Goal: Information Seeking & Learning: Learn about a topic

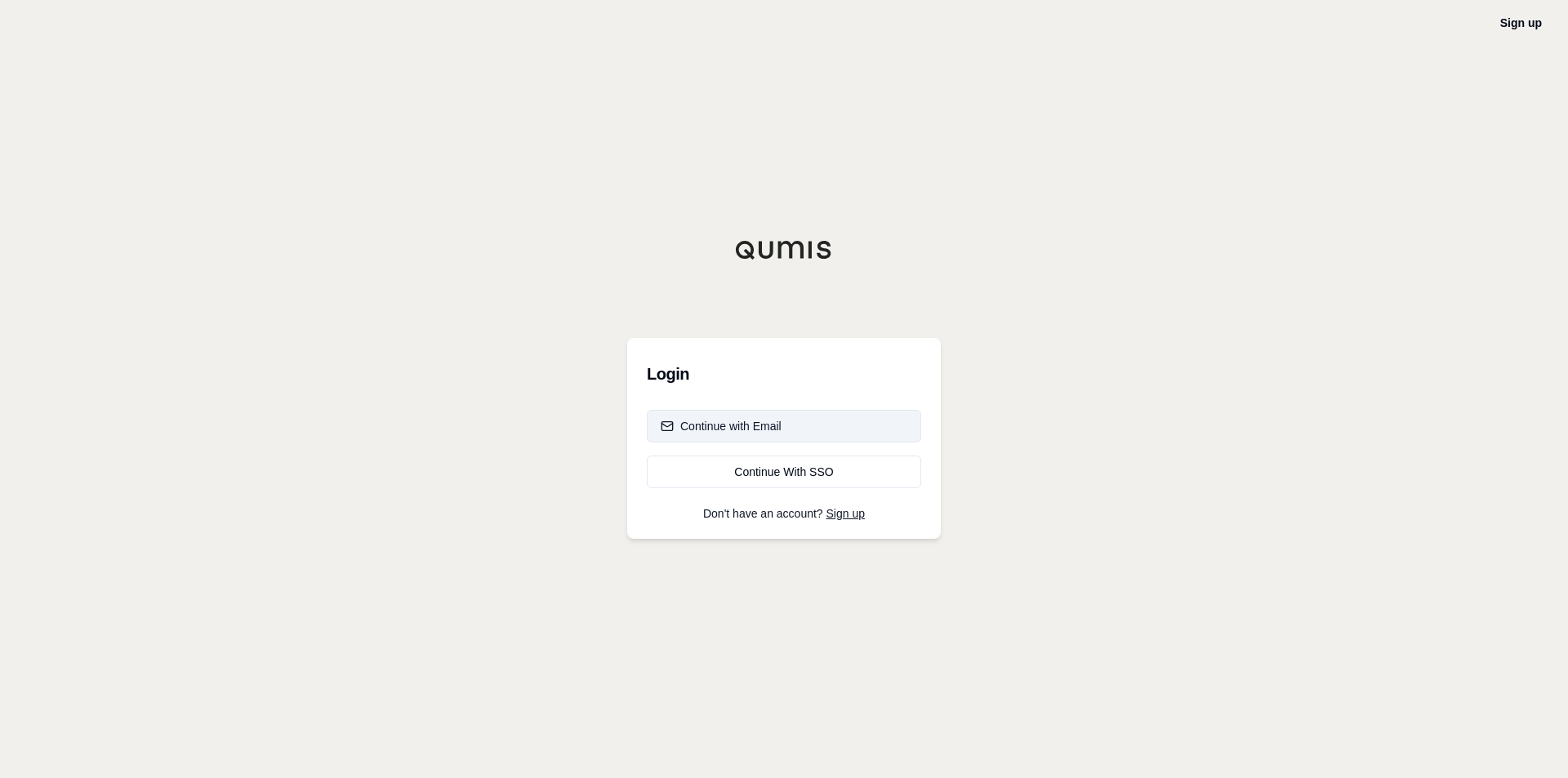
click at [804, 419] on button "Continue with Email" at bounding box center [784, 426] width 275 height 33
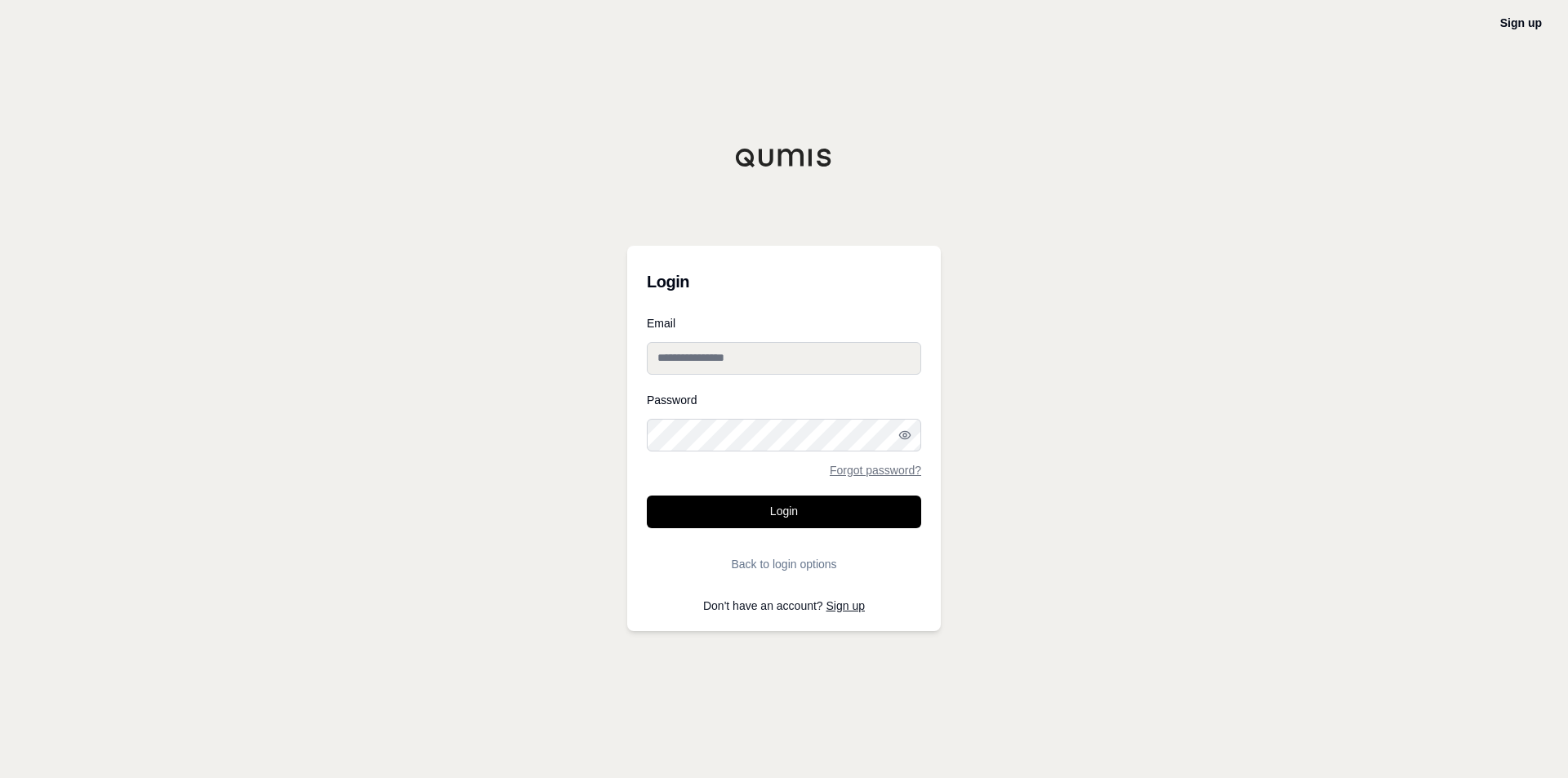
type input "**********"
click at [768, 517] on button "Login" at bounding box center [784, 512] width 275 height 33
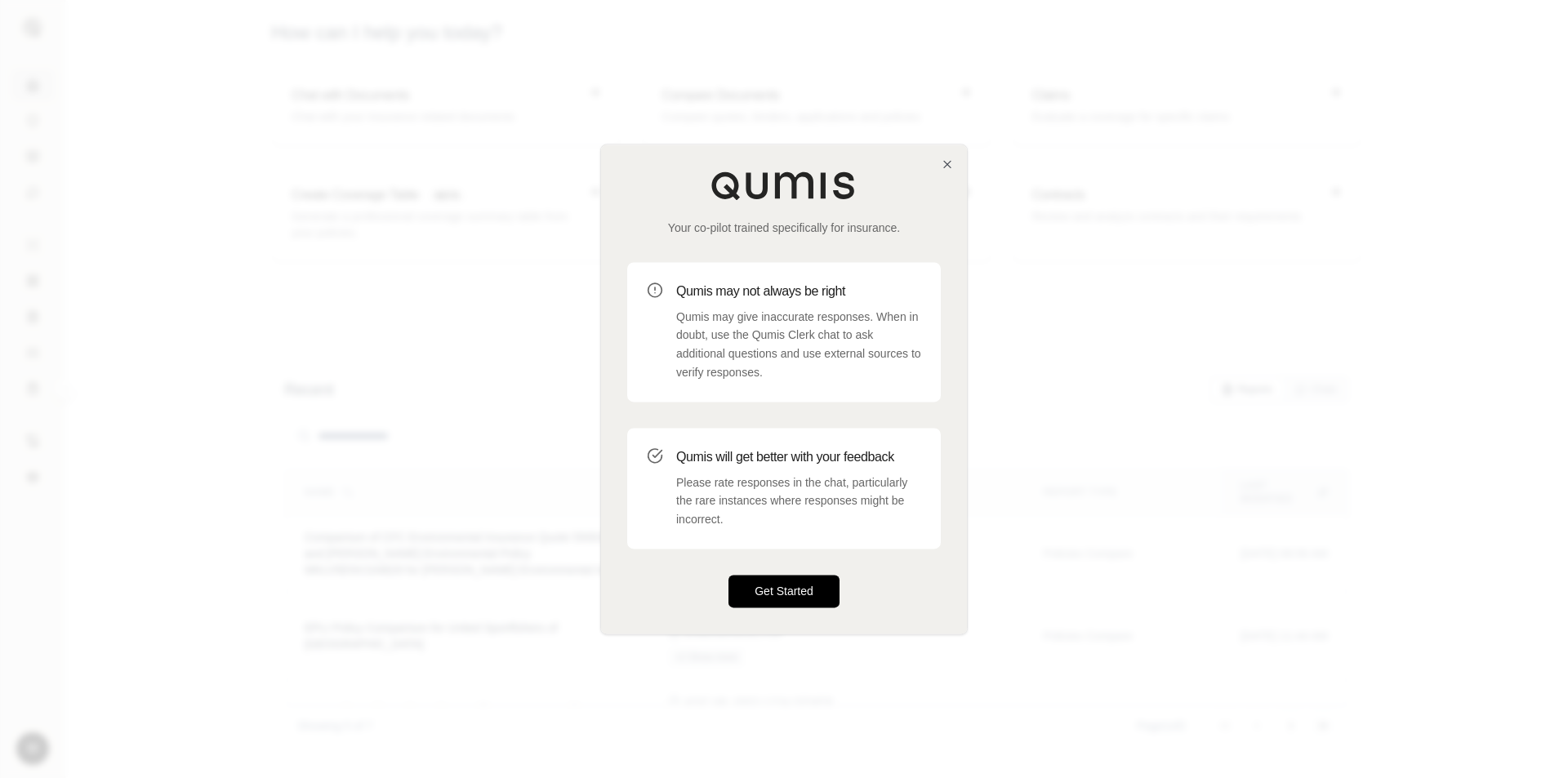
click at [792, 588] on button "Get Started" at bounding box center [784, 590] width 111 height 33
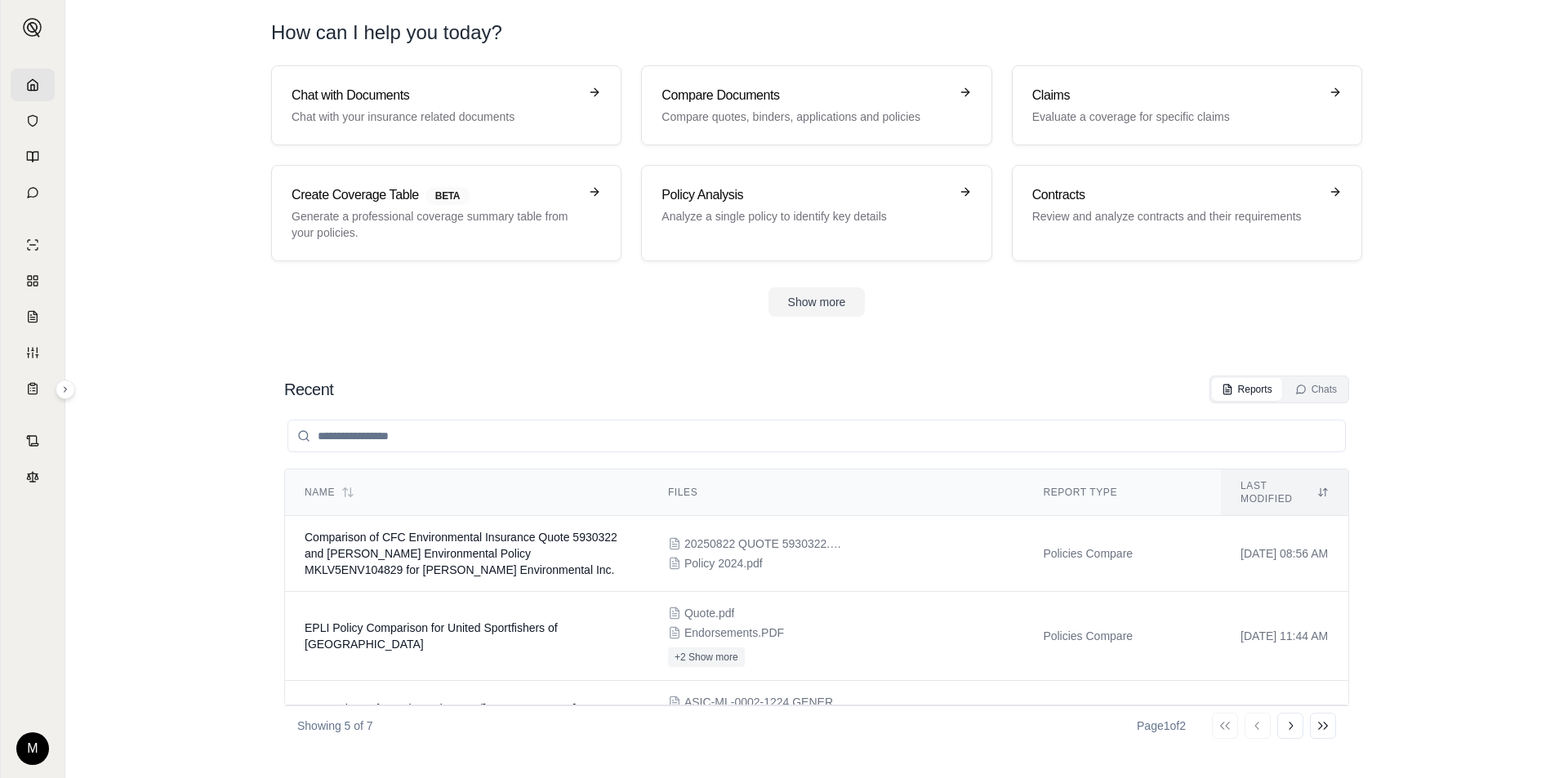
click at [1480, 312] on section "Chat with Documents Chat with your insurance related documents Compare Document…" at bounding box center [816, 204] width 1490 height 278
click at [554, 531] on span "Comparison of CFC Environmental Insurance Quote 5930322 and [PERSON_NAME] Envir…" at bounding box center [460, 554] width 313 height 46
click at [785, 305] on button "Show more" at bounding box center [817, 303] width 97 height 30
